Goal: Contribute content: Contribute content

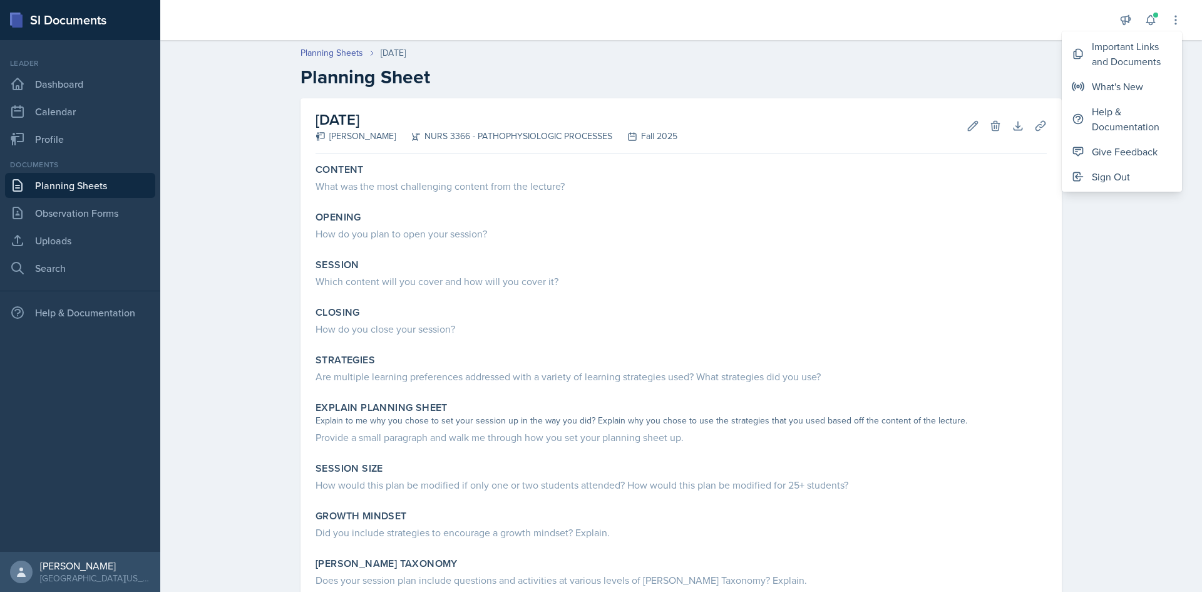
click at [1035, 88] on h2 "Planning Sheet" at bounding box center [680, 77] width 761 height 23
click at [82, 180] on link "Planning Sheets" at bounding box center [80, 185] width 150 height 25
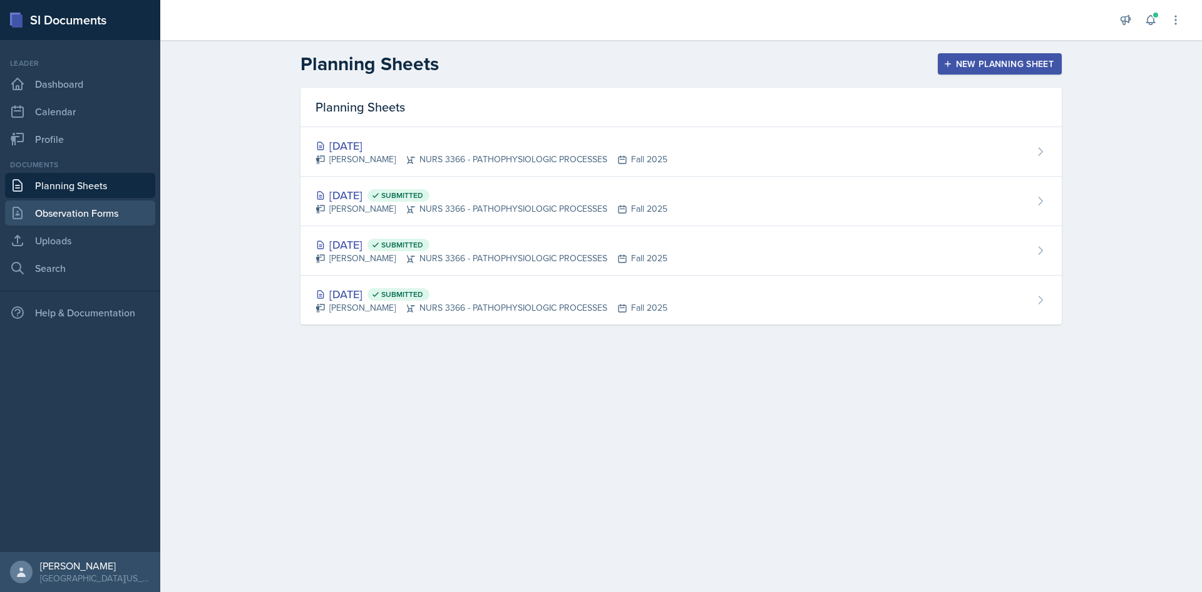
click at [82, 211] on link "Observation Forms" at bounding box center [80, 212] width 150 height 25
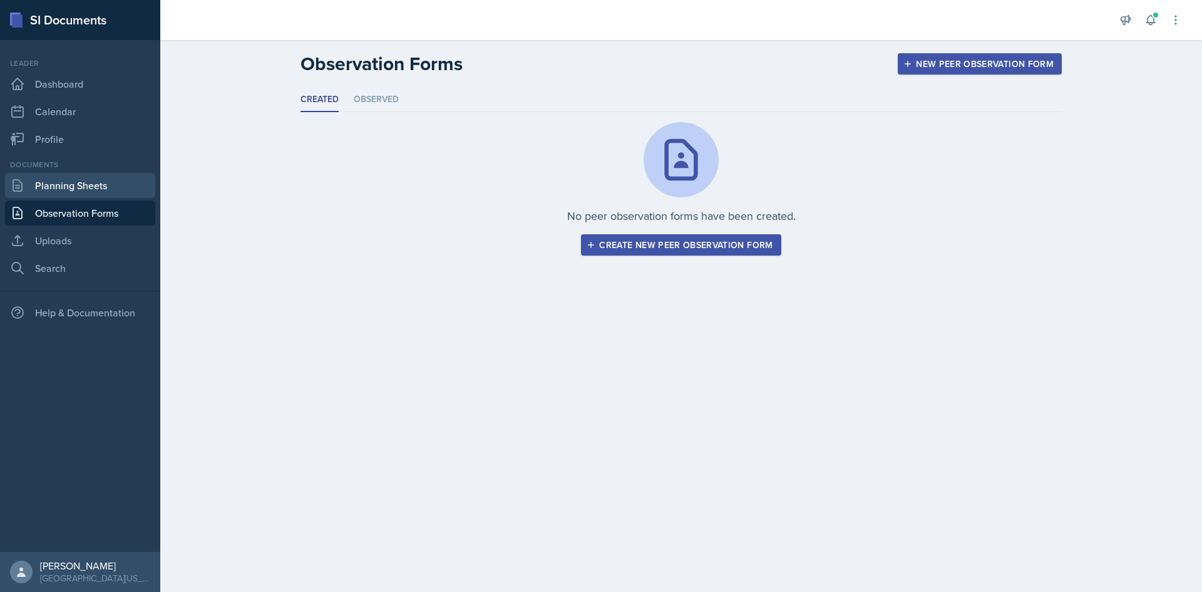
click at [82, 190] on link "Planning Sheets" at bounding box center [80, 185] width 150 height 25
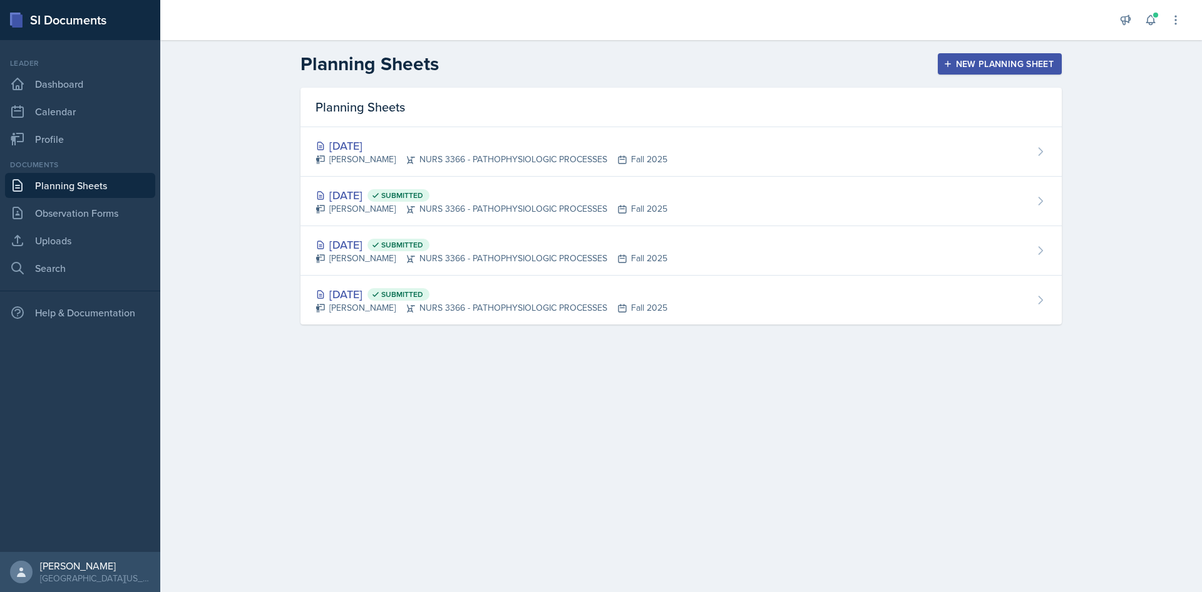
click at [82, 190] on link "Planning Sheets" at bounding box center [80, 185] width 150 height 25
click at [76, 215] on link "Observation Forms" at bounding box center [80, 212] width 150 height 25
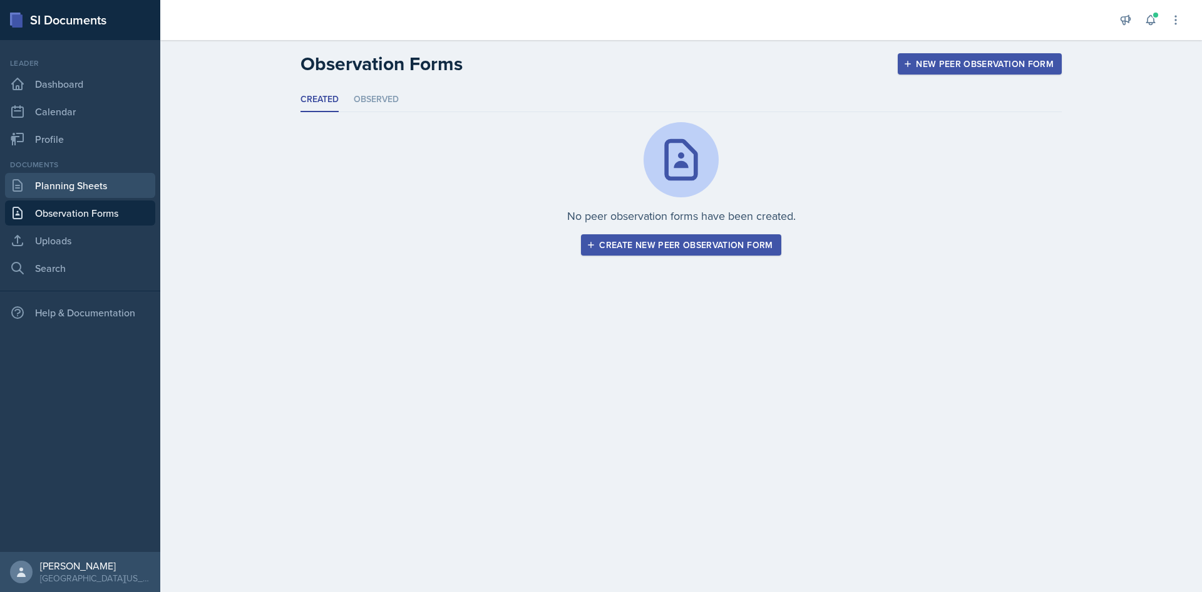
click at [78, 195] on link "Planning Sheets" at bounding box center [80, 185] width 150 height 25
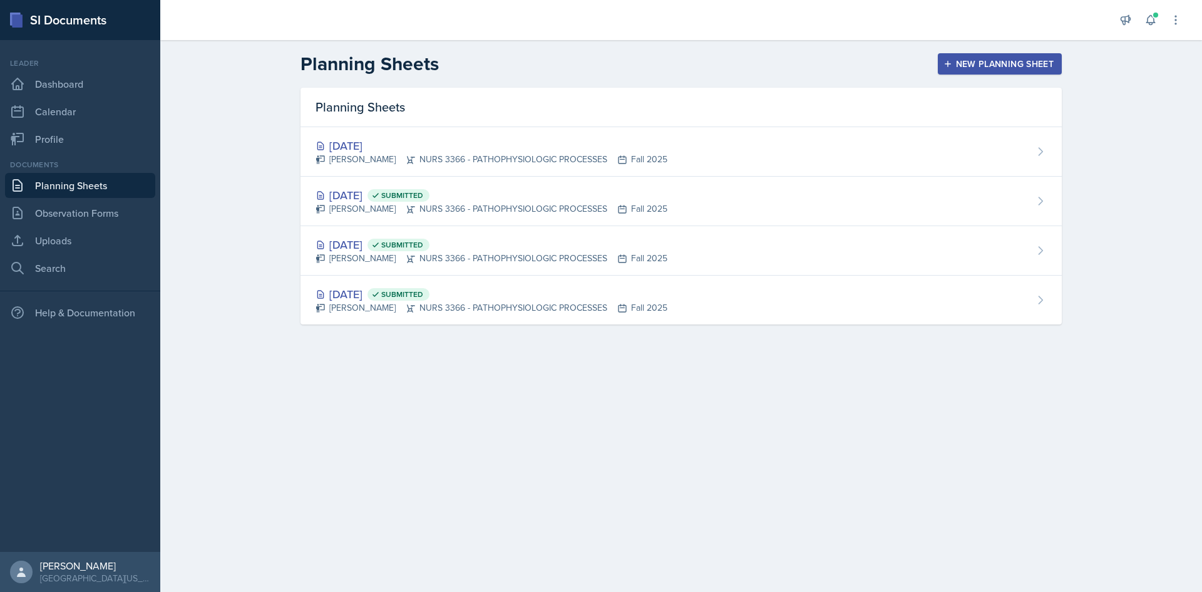
click at [78, 195] on link "Planning Sheets" at bounding box center [80, 185] width 150 height 25
click at [73, 255] on div "Documents Planning Sheets Observation Forms Uploads Search" at bounding box center [80, 219] width 150 height 121
click at [76, 241] on link "Uploads" at bounding box center [80, 240] width 150 height 25
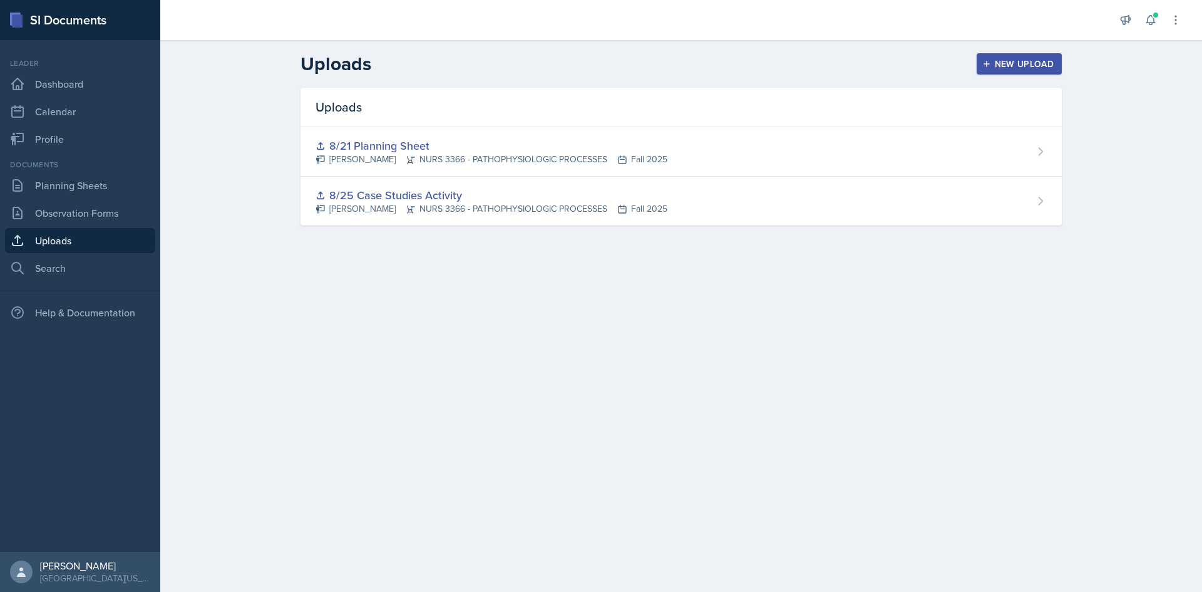
click at [994, 65] on div "New Upload" at bounding box center [1019, 64] width 69 height 10
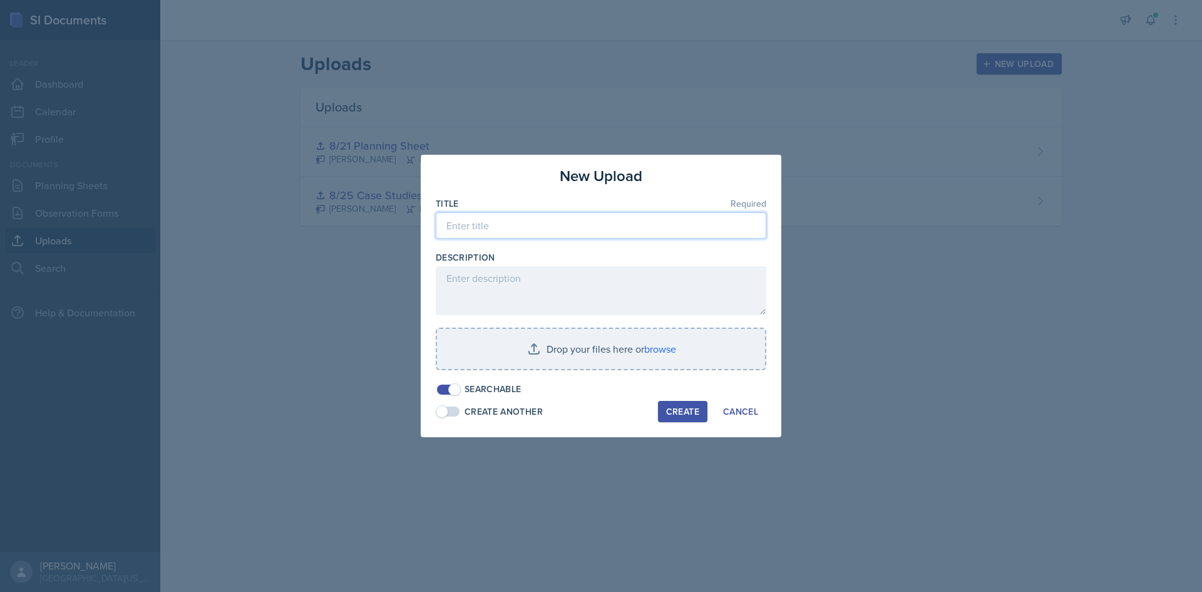
click at [472, 225] on input at bounding box center [601, 225] width 331 height 26
click at [482, 223] on input at bounding box center [601, 225] width 331 height 26
click at [453, 226] on input "Si Mock Exam" at bounding box center [601, 225] width 331 height 26
click at [449, 229] on input "i Mock Exam" at bounding box center [601, 225] width 331 height 26
click at [450, 229] on input "i Mock Exam" at bounding box center [601, 225] width 331 height 26
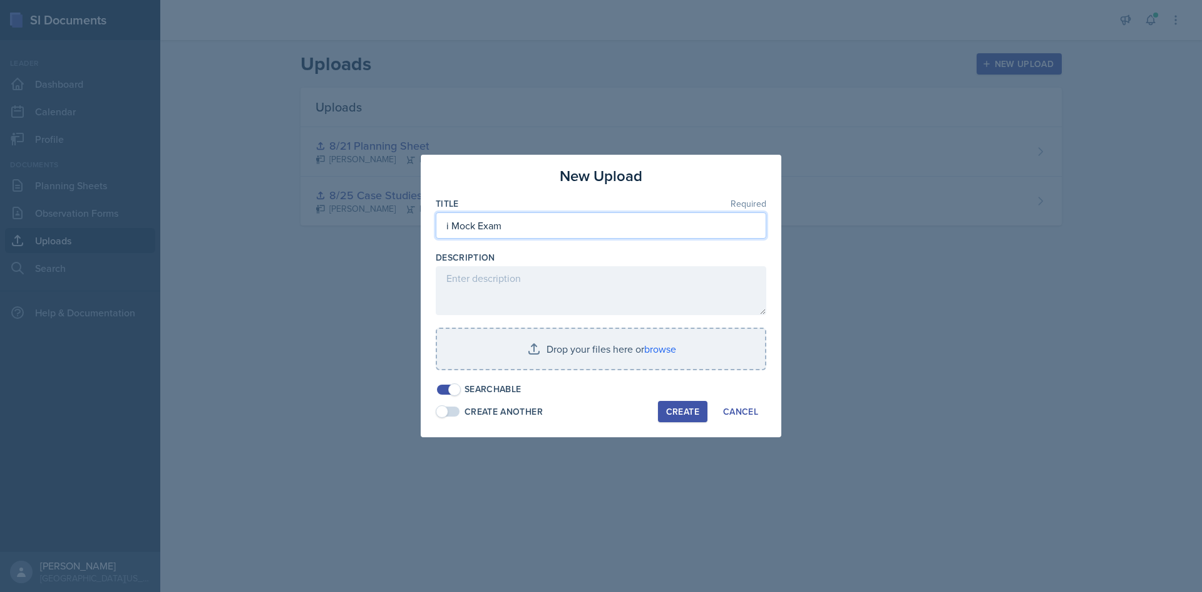
click at [450, 229] on input "i Mock Exam" at bounding box center [601, 225] width 331 height 26
click at [539, 262] on div "Description" at bounding box center [601, 257] width 331 height 13
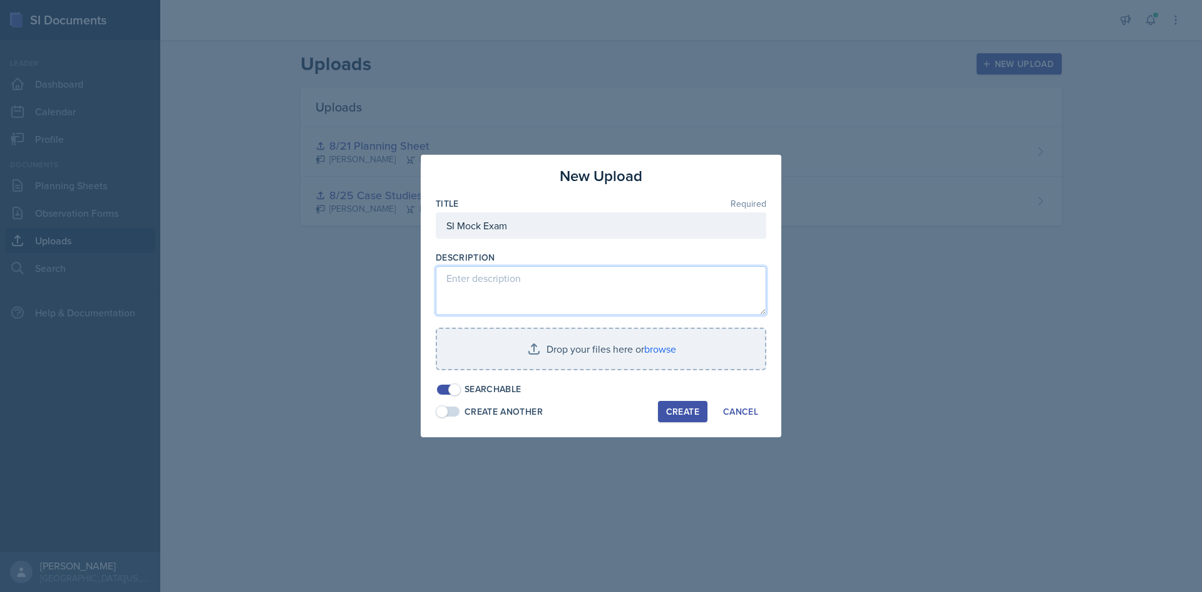
click at [526, 279] on textarea at bounding box center [601, 290] width 331 height 49
click at [499, 292] on textarea "To enrich screen reader interactions, please activate Accessibility in Grammarl…" at bounding box center [601, 290] width 331 height 49
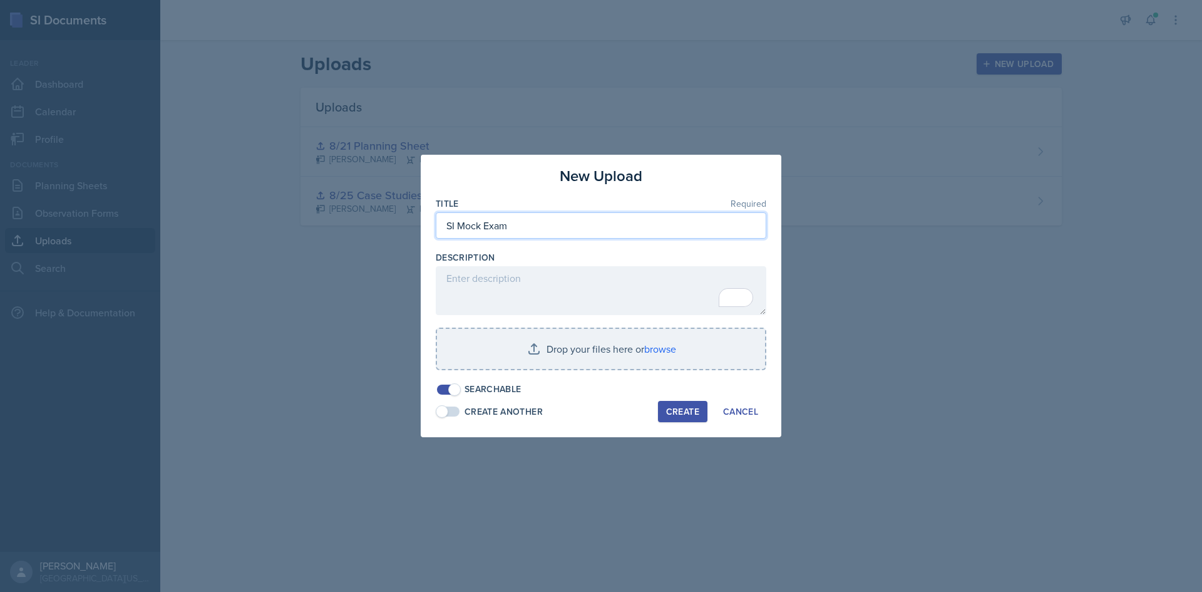
click at [526, 225] on input "SI Mock Exam" at bounding box center [601, 225] width 331 height 26
type input "SI Mock Exam 1"
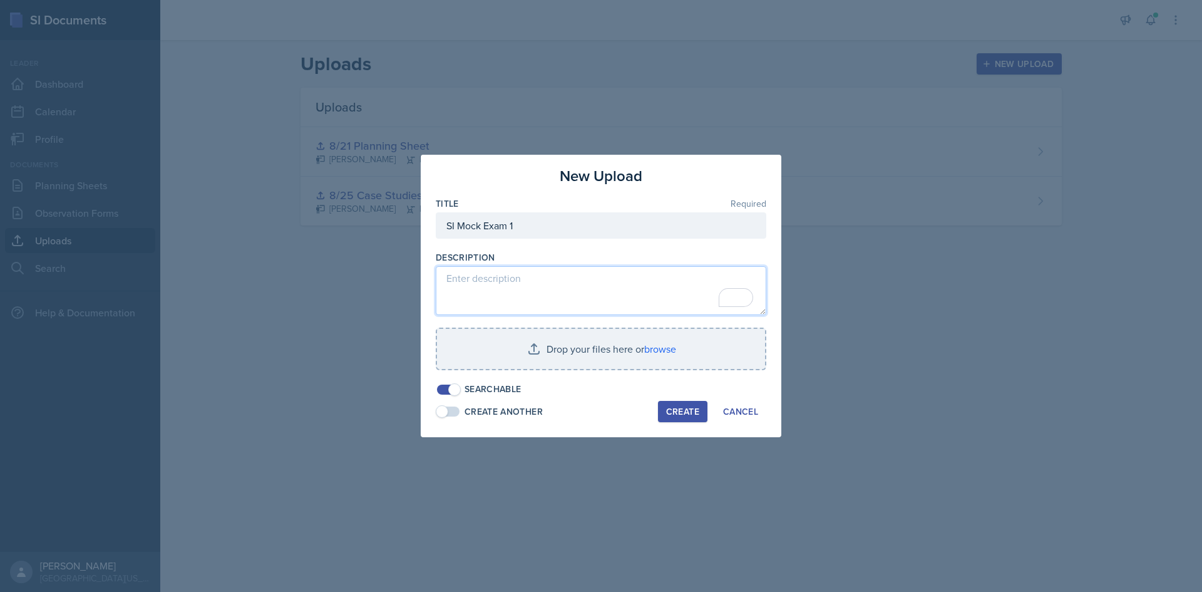
click at [533, 282] on textarea "To enrich screen reader interactions, please activate Accessibility in Grammarl…" at bounding box center [601, 290] width 331 height 49
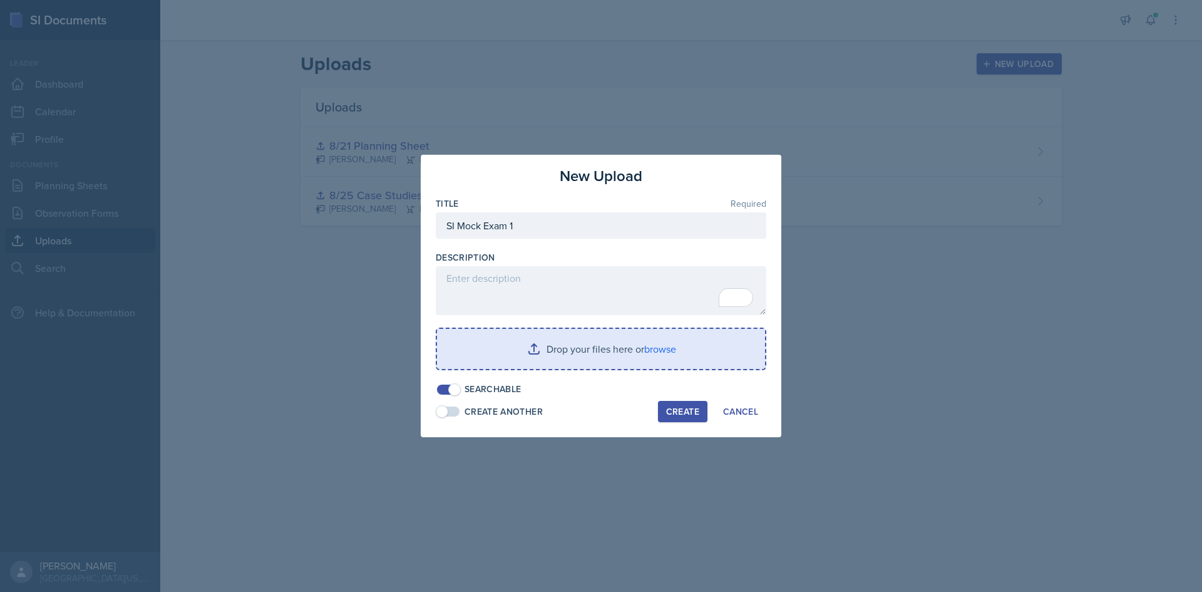
click at [577, 345] on input "file" at bounding box center [601, 349] width 328 height 40
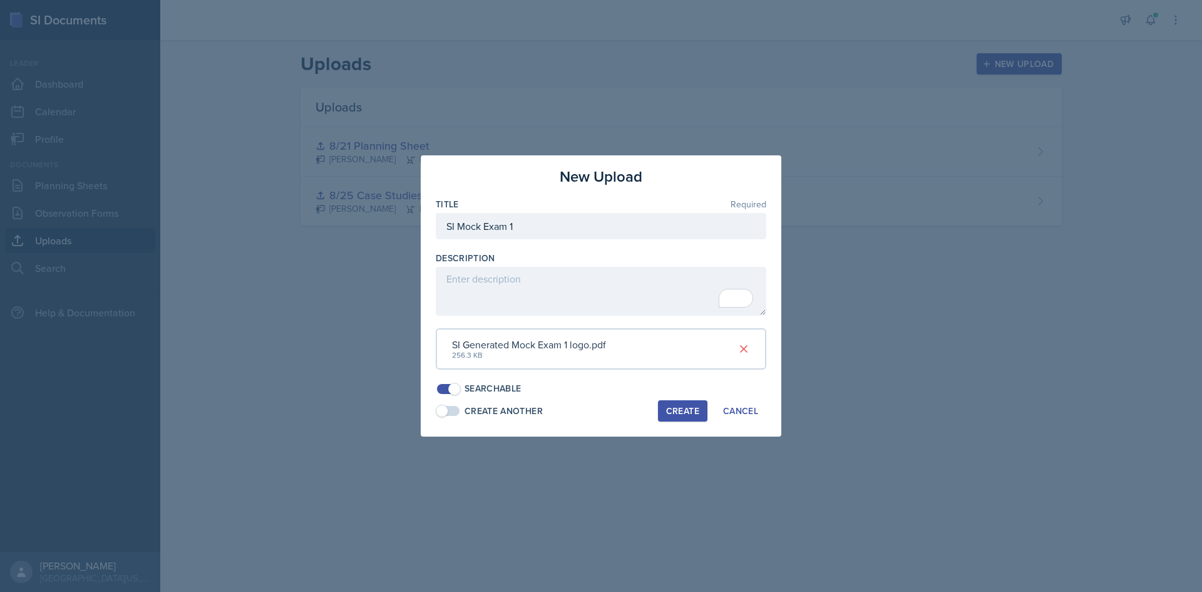
click at [669, 419] on button "Create" at bounding box center [682, 410] width 49 height 21
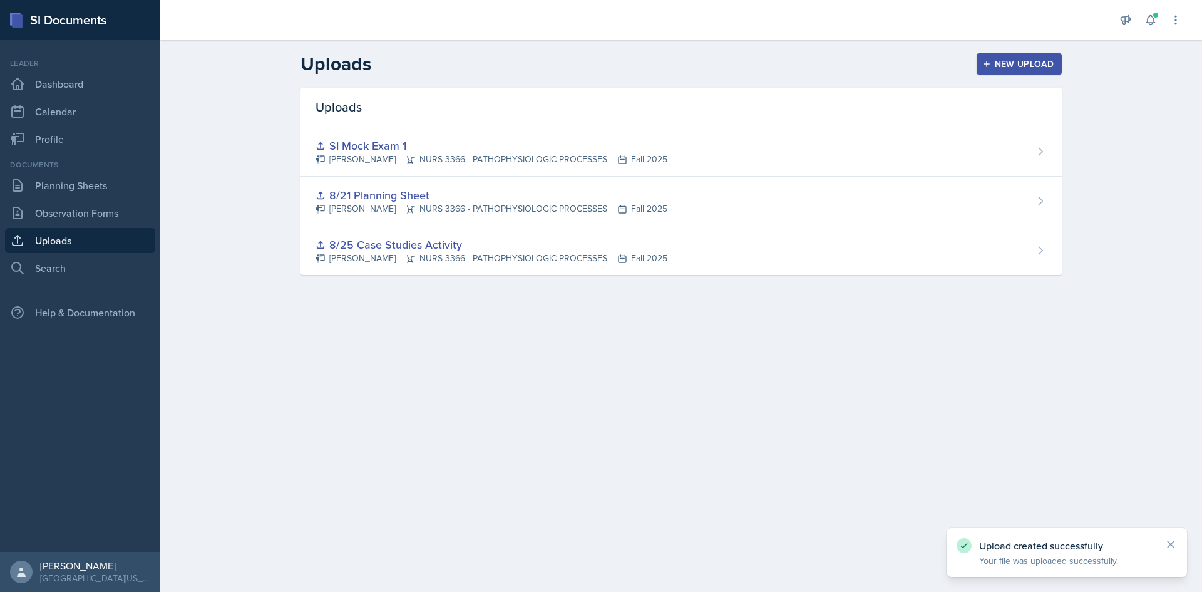
click at [996, 59] on div "New Upload" at bounding box center [1019, 64] width 69 height 10
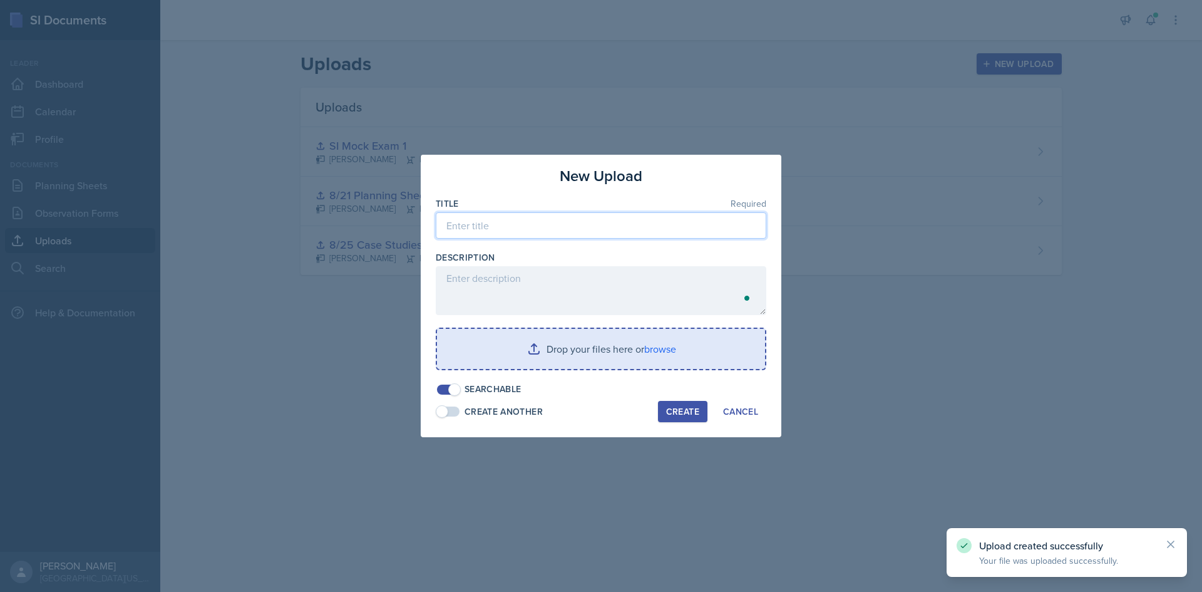
click at [522, 215] on input at bounding box center [601, 225] width 331 height 26
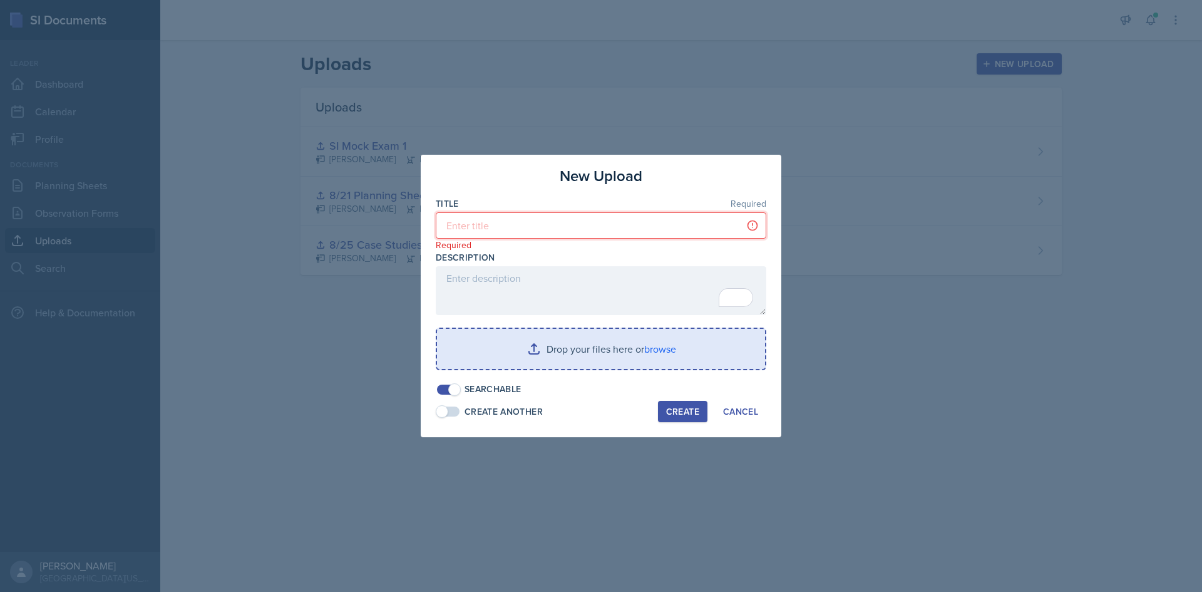
click at [540, 223] on input at bounding box center [601, 225] width 331 height 26
click at [497, 223] on input at bounding box center [601, 225] width 331 height 26
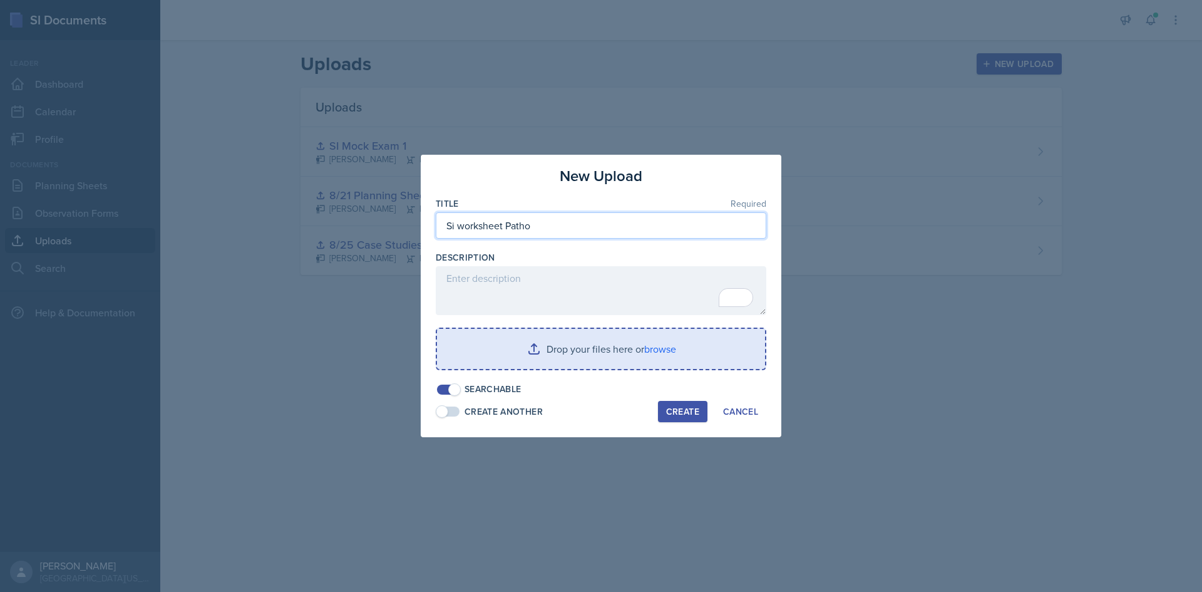
type input "Si worksheet Patho"
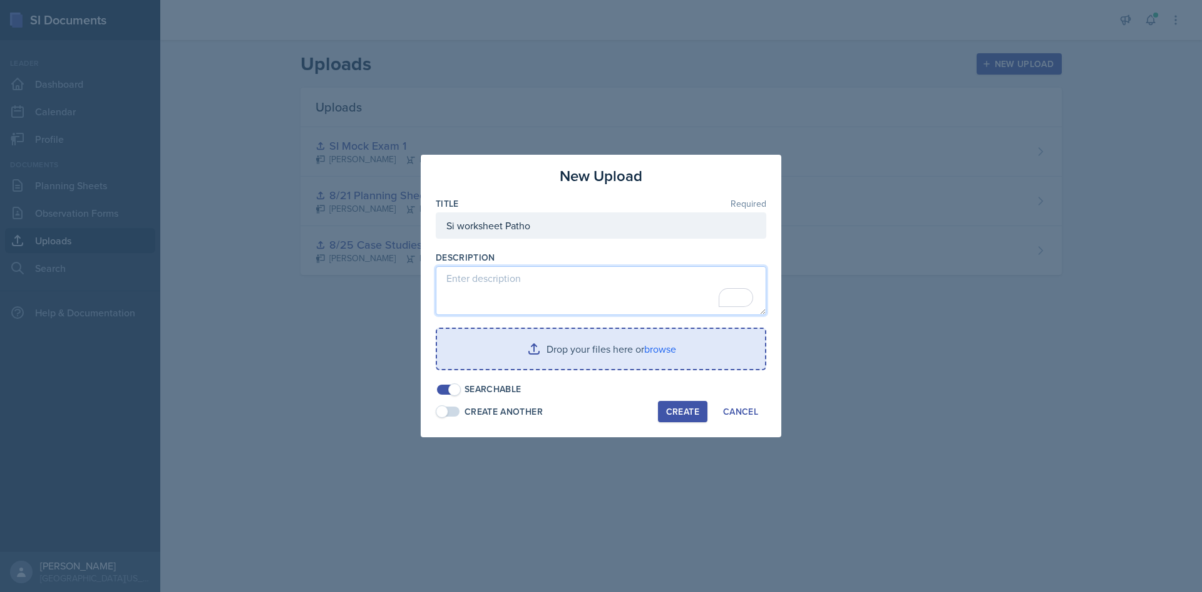
click at [516, 290] on textarea "To enrich screen reader interactions, please activate Accessibility in Grammarl…" at bounding box center [601, 290] width 331 height 49
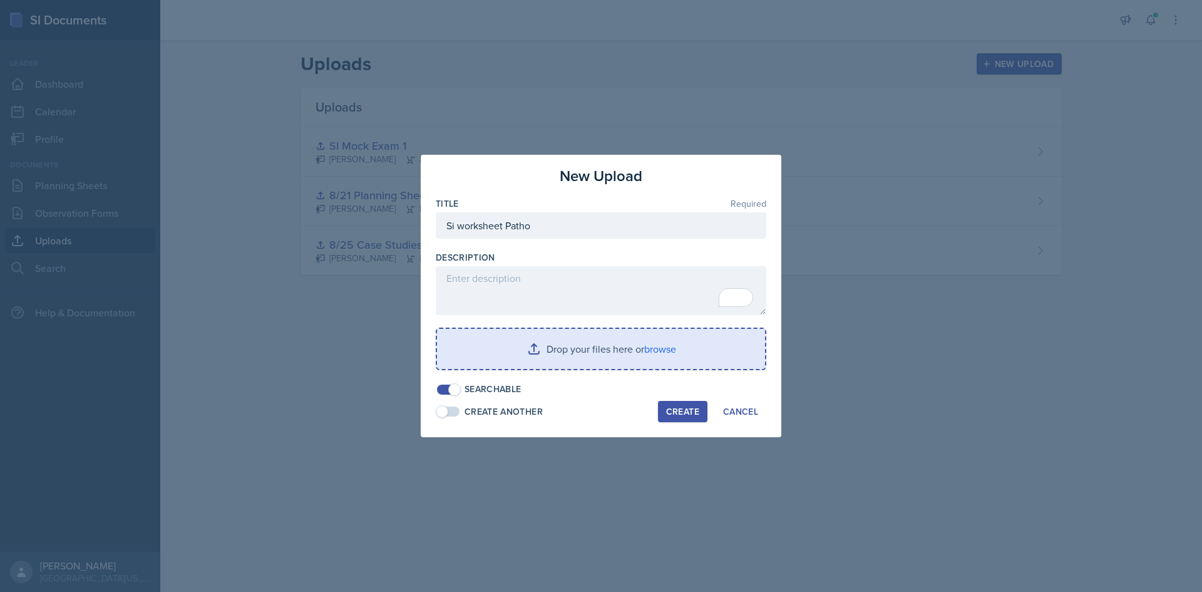
click at [575, 375] on div at bounding box center [601, 376] width 331 height 13
click at [578, 357] on input "file" at bounding box center [601, 349] width 328 height 40
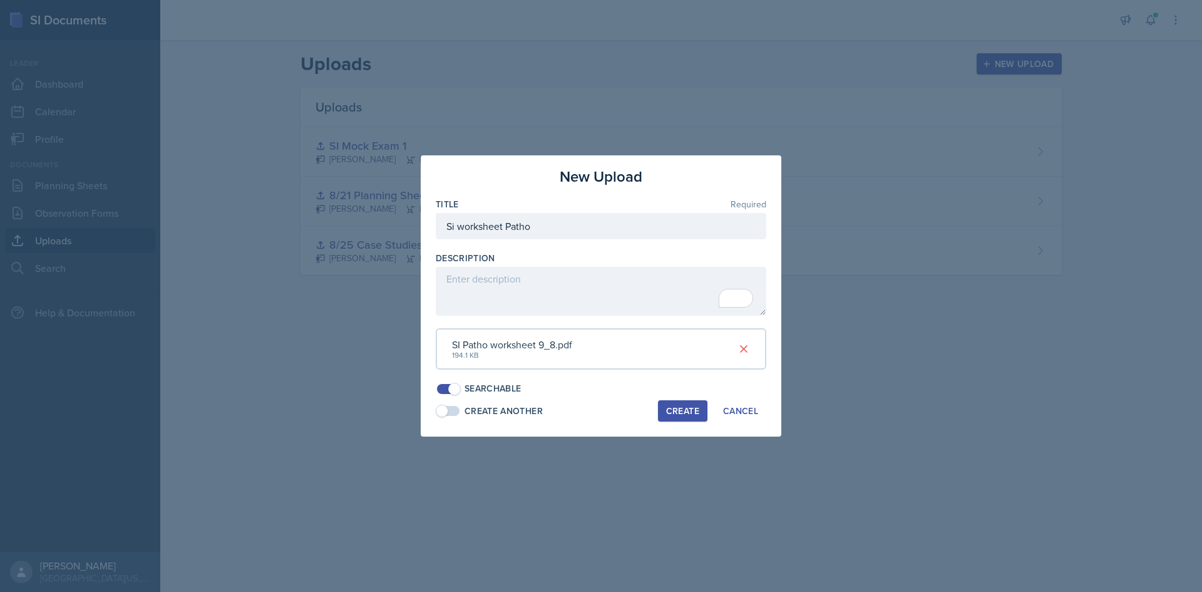
click at [685, 414] on div "Create" at bounding box center [682, 411] width 33 height 10
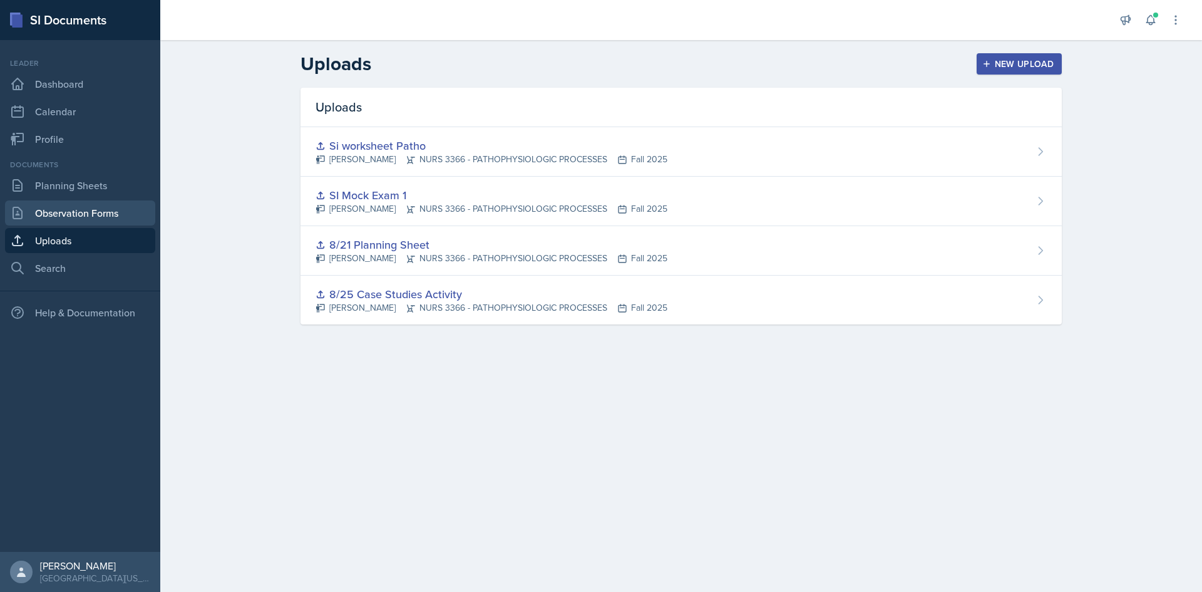
click at [69, 202] on link "Observation Forms" at bounding box center [80, 212] width 150 height 25
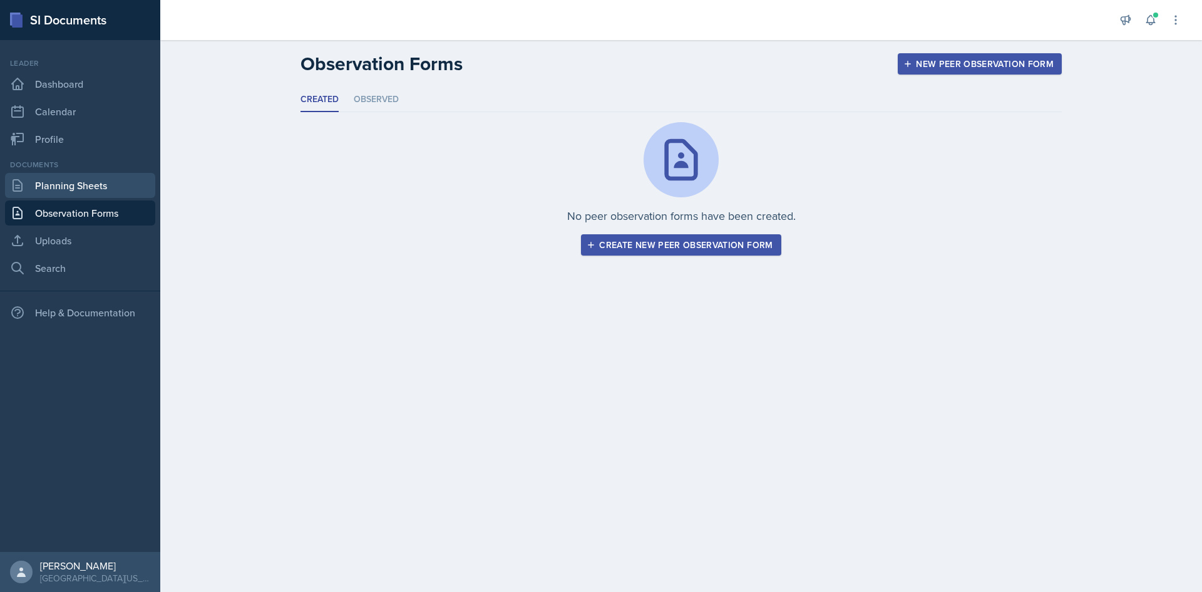
click at [75, 182] on link "Planning Sheets" at bounding box center [80, 185] width 150 height 25
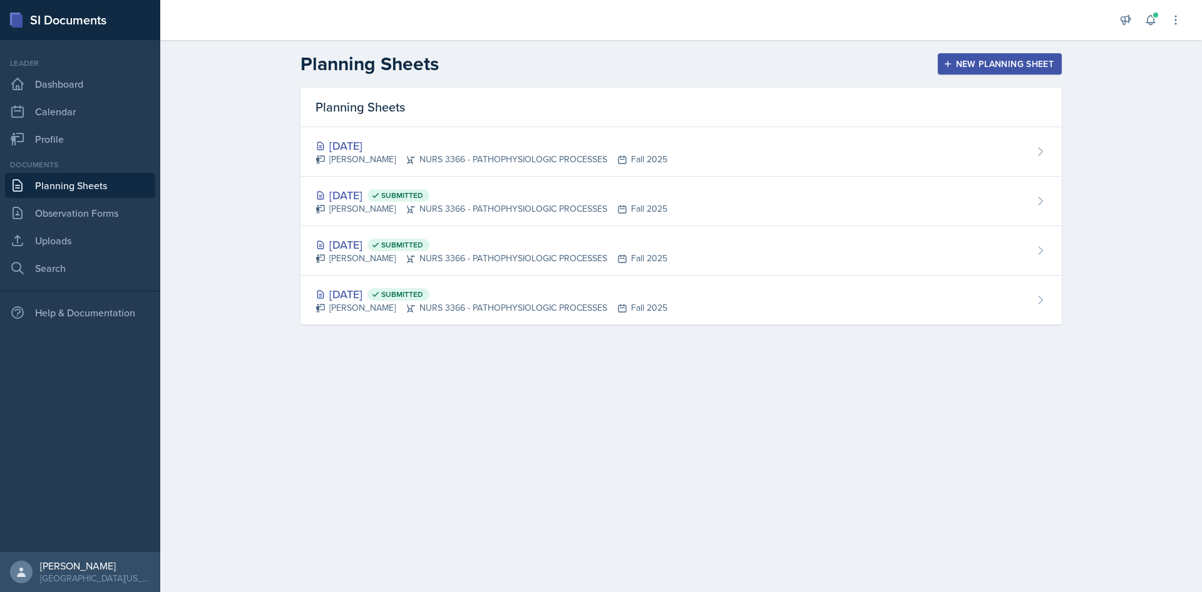
click at [1014, 65] on div "New Planning Sheet" at bounding box center [1000, 64] width 108 height 10
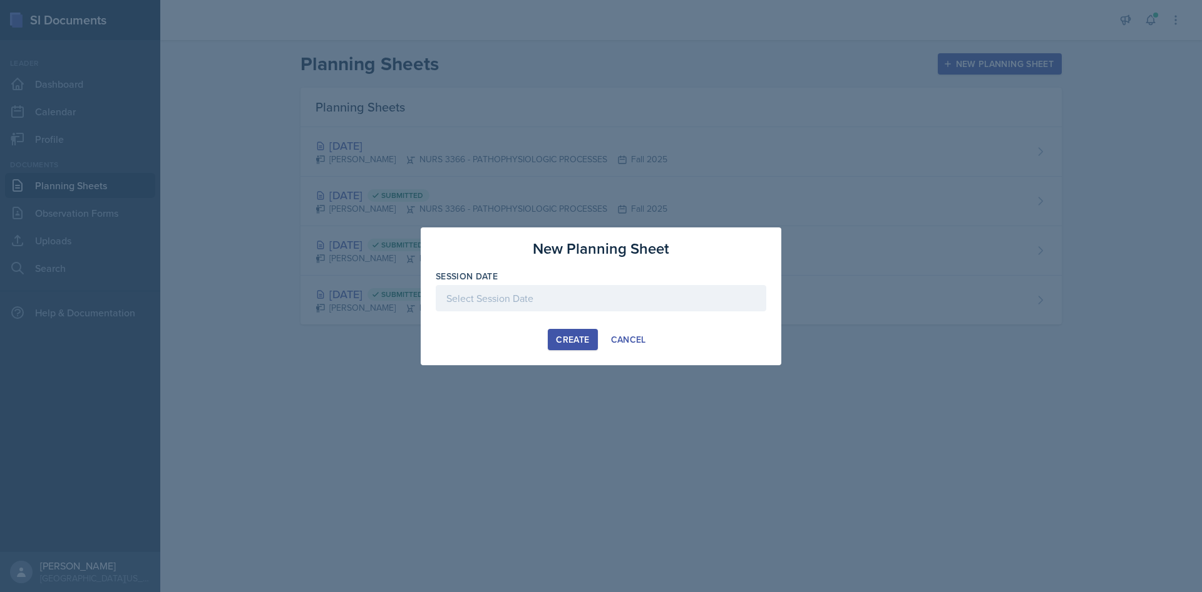
click at [506, 309] on div at bounding box center [601, 298] width 331 height 26
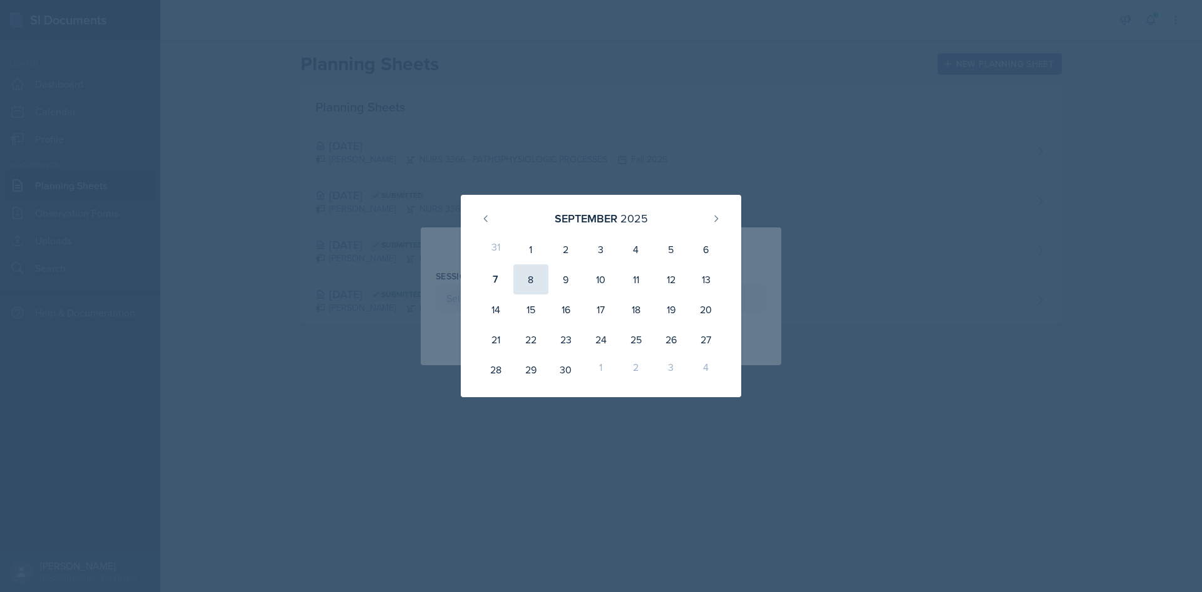
click at [526, 275] on div "8" at bounding box center [530, 279] width 35 height 30
type input "[DATE]"
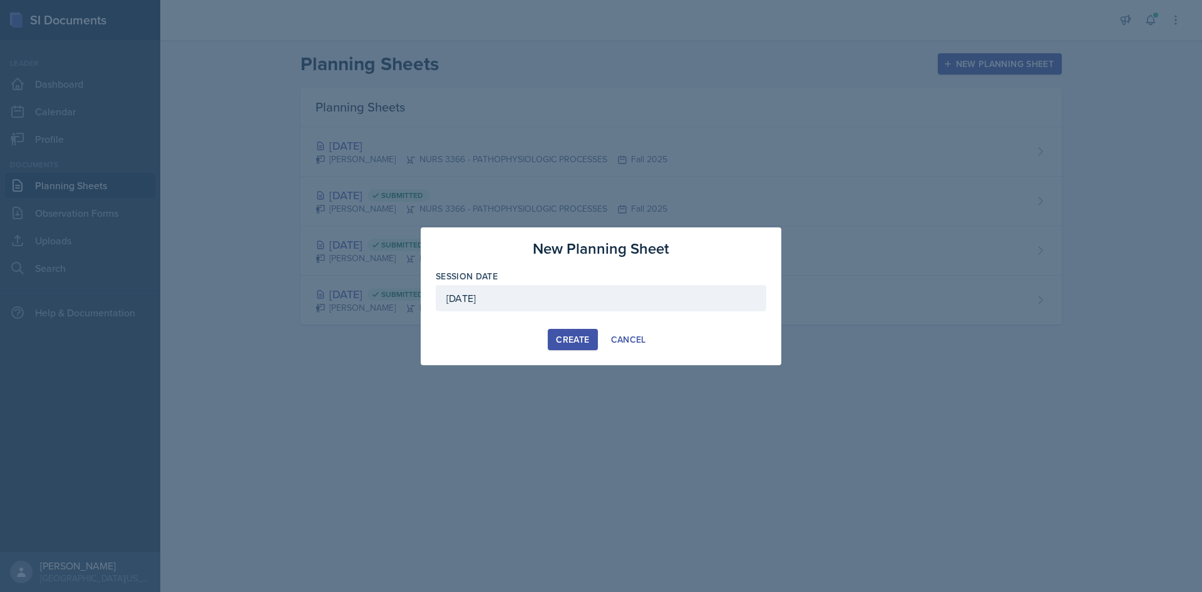
click at [560, 331] on button "Create" at bounding box center [572, 339] width 49 height 21
